Goal: Find contact information: Find contact information

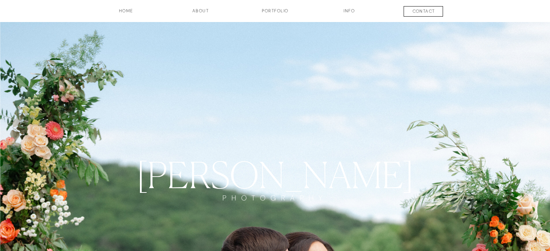
click at [433, 9] on h3 "contact" at bounding box center [424, 12] width 54 height 9
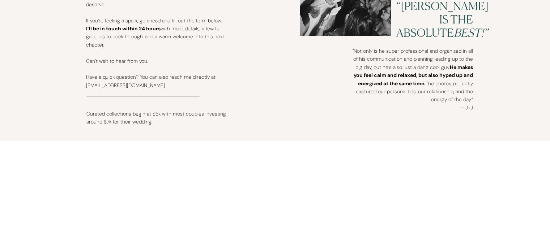
scroll to position [474, 0]
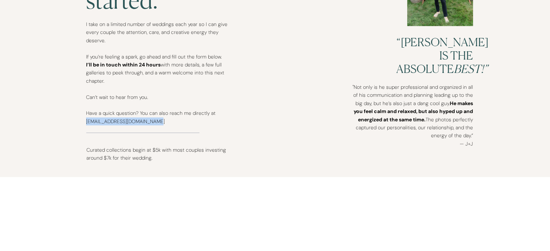
drag, startPoint x: 162, startPoint y: 121, endPoint x: 86, endPoint y: 124, distance: 76.3
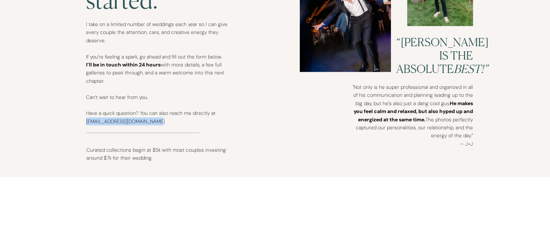
click at [86, 124] on p "I take on a limited number of weddings each year so I can give every couple the…" at bounding box center [156, 76] width 141 height 112
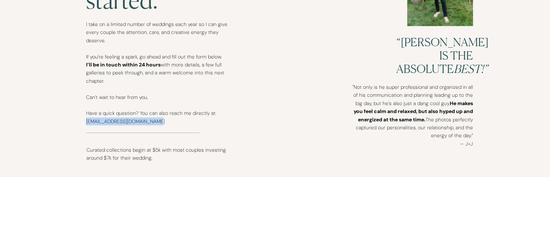
copy p "[EMAIL_ADDRESS][DOMAIN_NAME]"
